Goal: Information Seeking & Learning: Learn about a topic

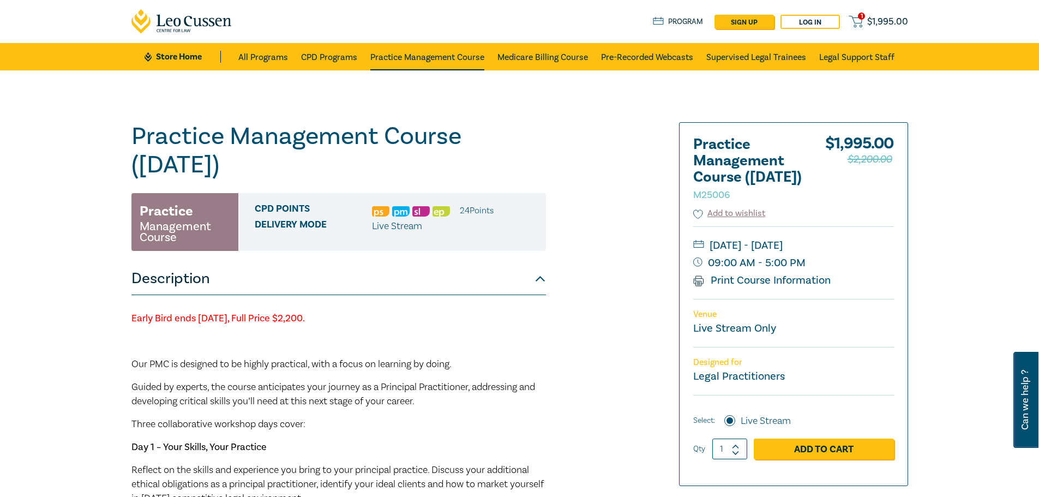
click at [427, 53] on link "Practice Management Course" at bounding box center [427, 56] width 114 height 27
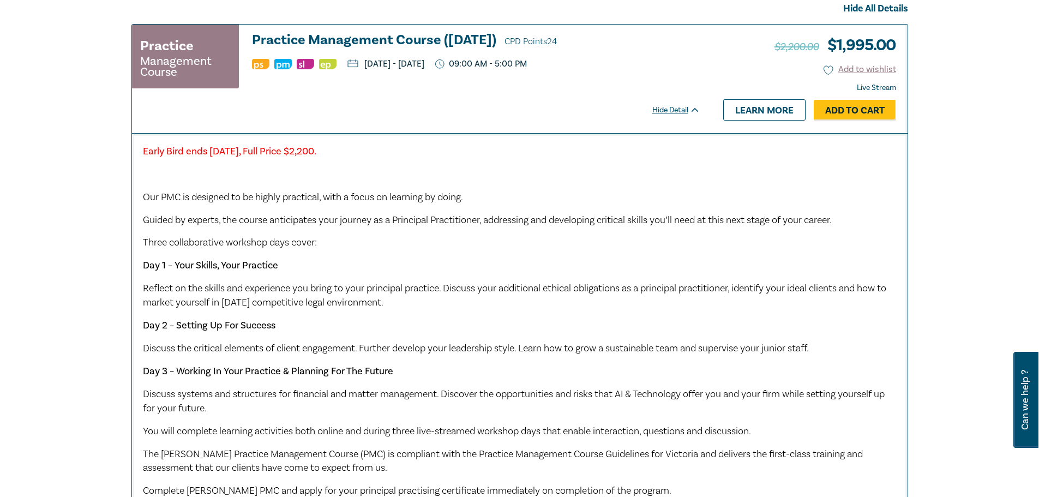
scroll to position [273, 0]
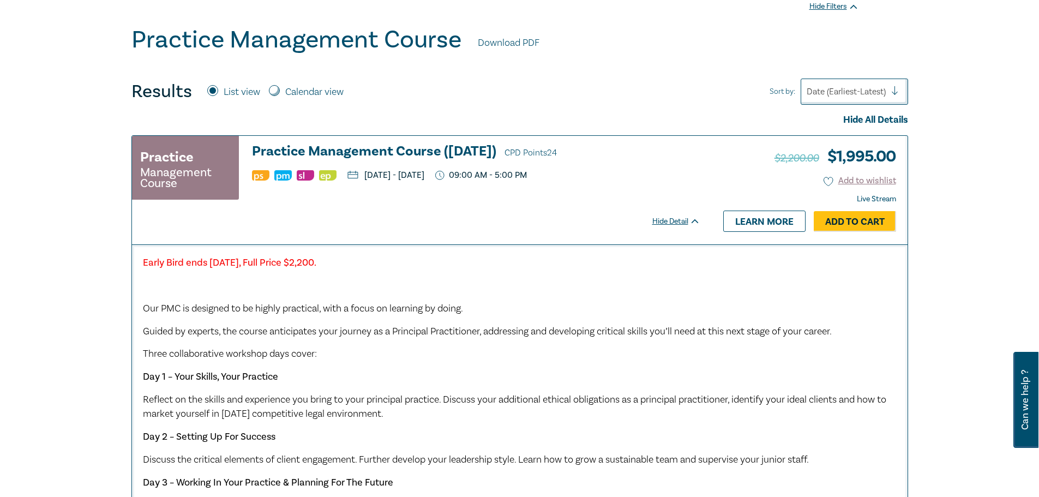
click at [366, 148] on h3 "Practice Management Course (October 2025) CPD Points 24" at bounding box center [476, 152] width 448 height 16
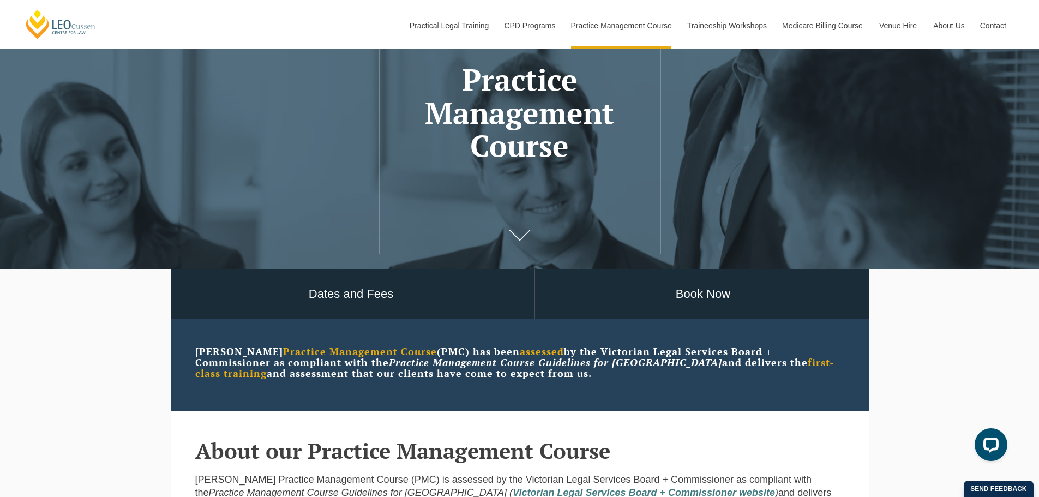
scroll to position [164, 0]
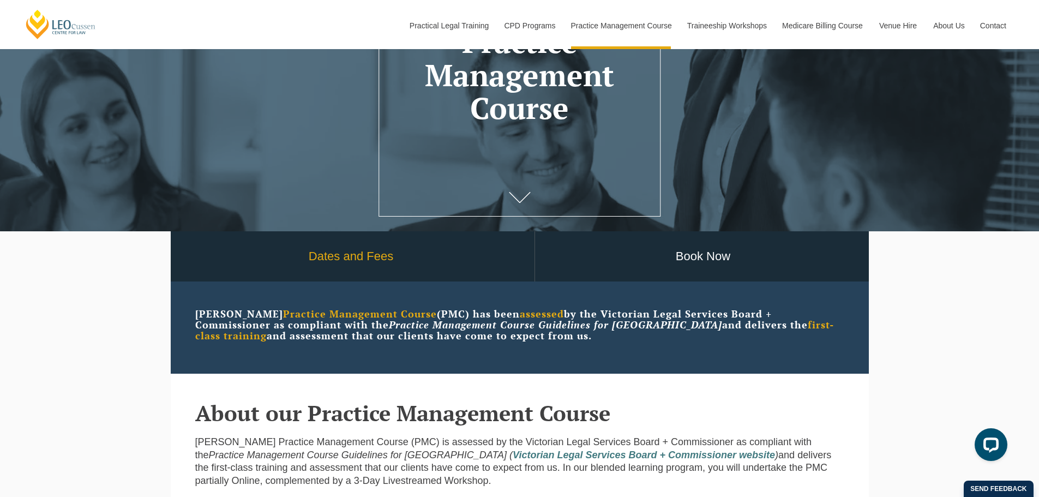
click at [343, 256] on link "Dates and Fees" at bounding box center [351, 256] width 366 height 51
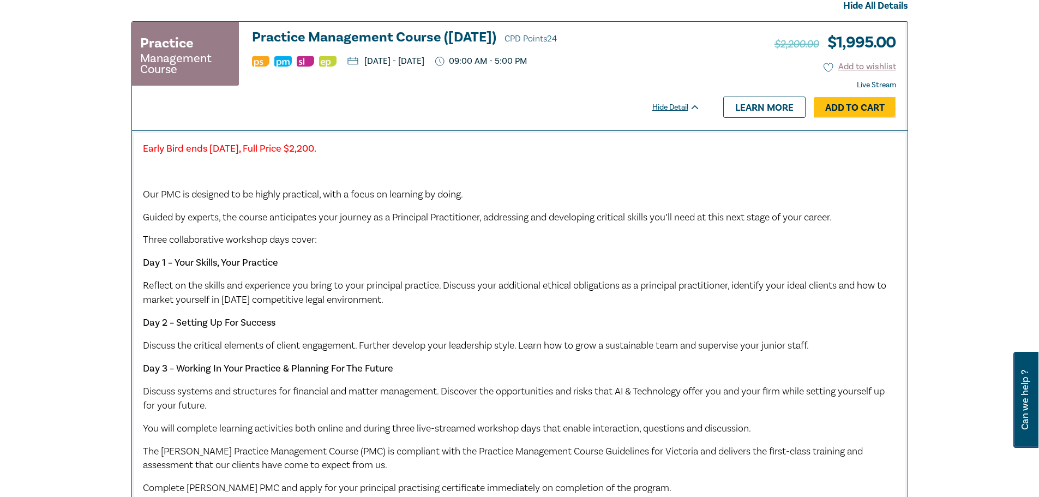
scroll to position [273, 0]
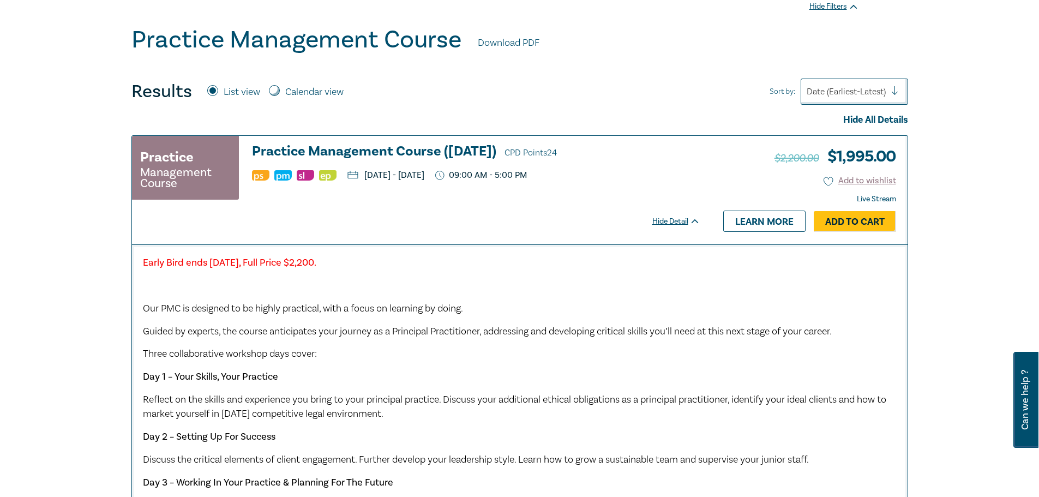
drag, startPoint x: 570, startPoint y: 175, endPoint x: 365, endPoint y: 176, distance: 205.5
click at [365, 176] on p "Wednesday, 8 October 2025 - Friday, 10 October 2025" at bounding box center [385, 175] width 77 height 9
copy p "Wednesday, 8 October 2025 - Friday, 10 October 2025"
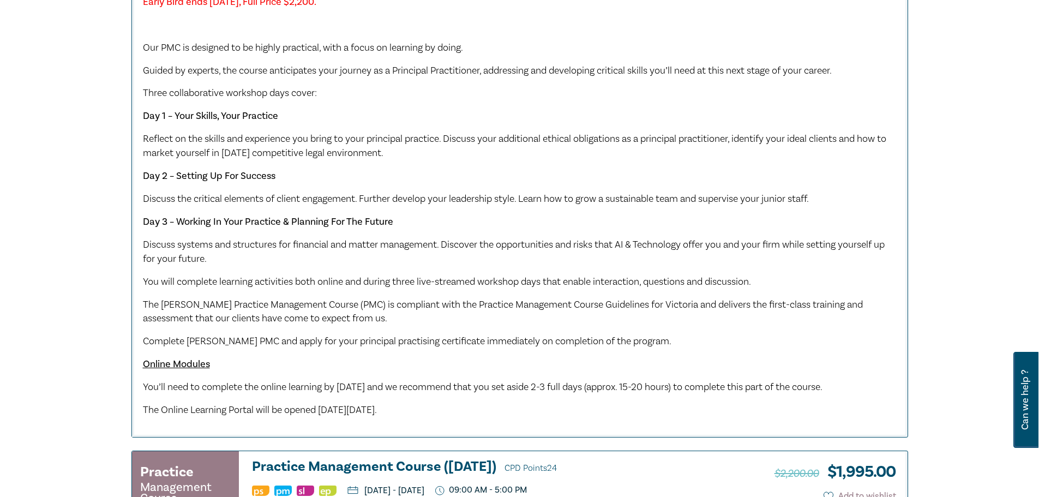
scroll to position [600, 0]
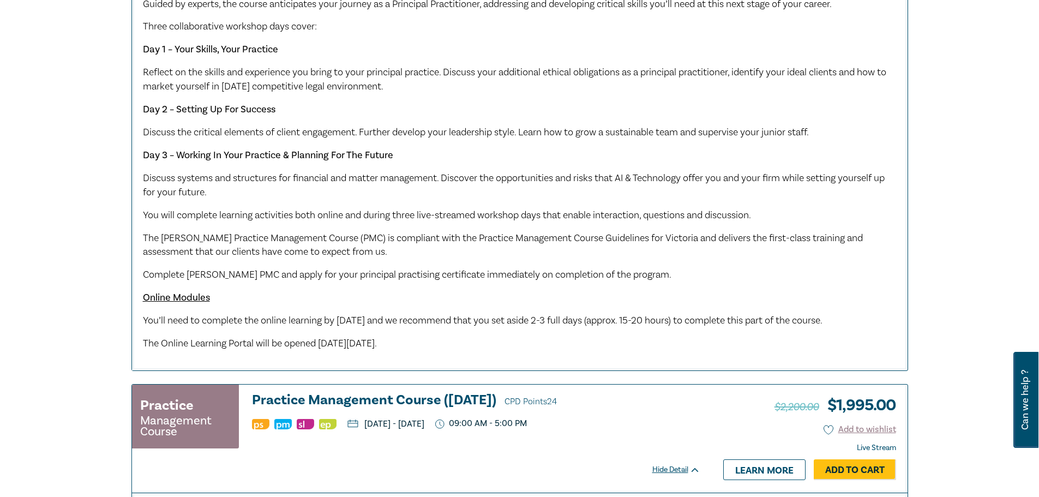
drag, startPoint x: 174, startPoint y: 331, endPoint x: 142, endPoint y: 324, distance: 33.1
click at [143, 324] on p "You’ll need to complete the online learning by Monday 6 October 2025 and we rec…" at bounding box center [519, 320] width 753 height 14
copy span "You’ll need to complete the online learning by Monday 6 October 2025 and we rec…"
